Goal: Task Accomplishment & Management: Use online tool/utility

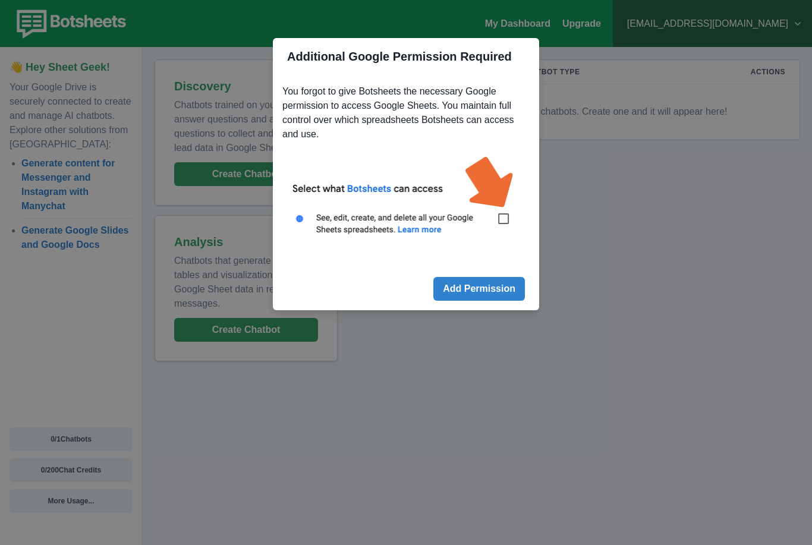
click at [506, 287] on button "Add Permission" at bounding box center [479, 289] width 92 height 24
click at [508, 221] on img at bounding box center [405, 202] width 247 height 112
click at [497, 222] on img at bounding box center [405, 202] width 247 height 112
click at [500, 216] on img at bounding box center [405, 202] width 247 height 112
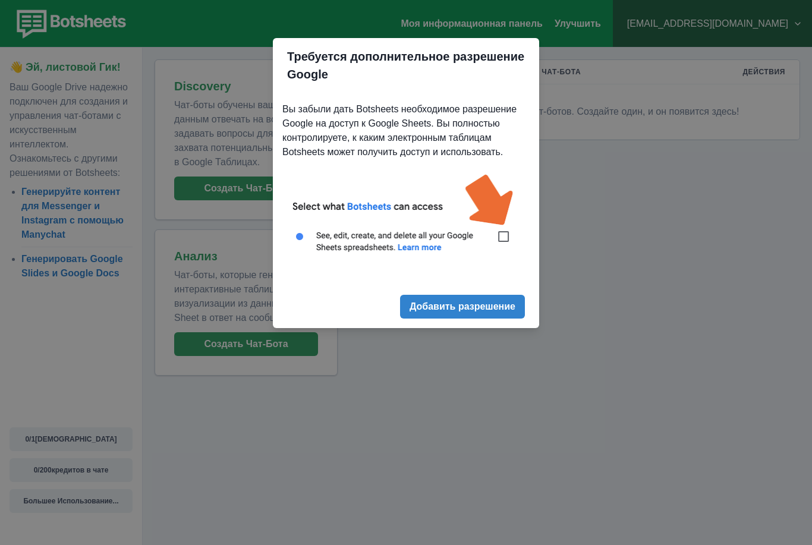
click at [501, 235] on img at bounding box center [405, 220] width 247 height 112
click at [443, 241] on img at bounding box center [405, 220] width 247 height 112
click at [306, 244] on img at bounding box center [405, 220] width 247 height 112
click at [512, 226] on img at bounding box center [405, 220] width 247 height 112
click at [507, 232] on img at bounding box center [405, 220] width 247 height 112
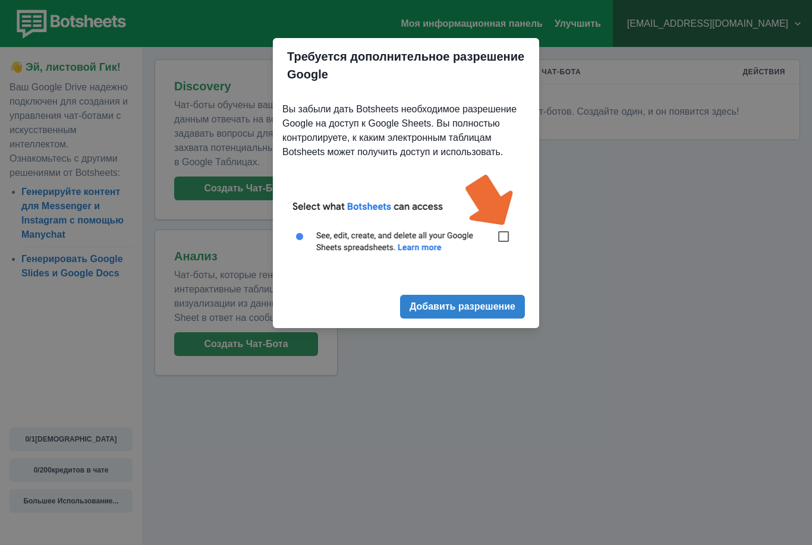
click at [479, 309] on button "Добавить разрешение" at bounding box center [462, 307] width 125 height 24
